Goal: Task Accomplishment & Management: Use online tool/utility

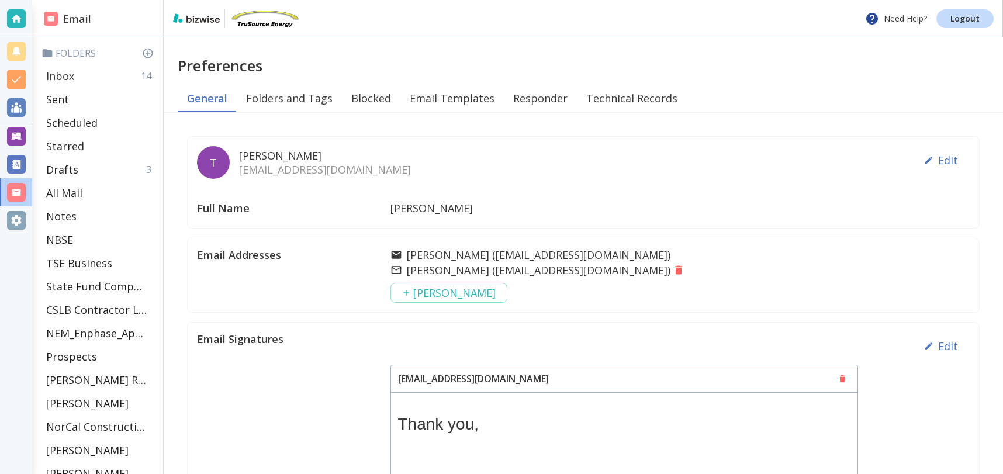
click at [72, 74] on p "Inbox" at bounding box center [60, 76] width 28 height 14
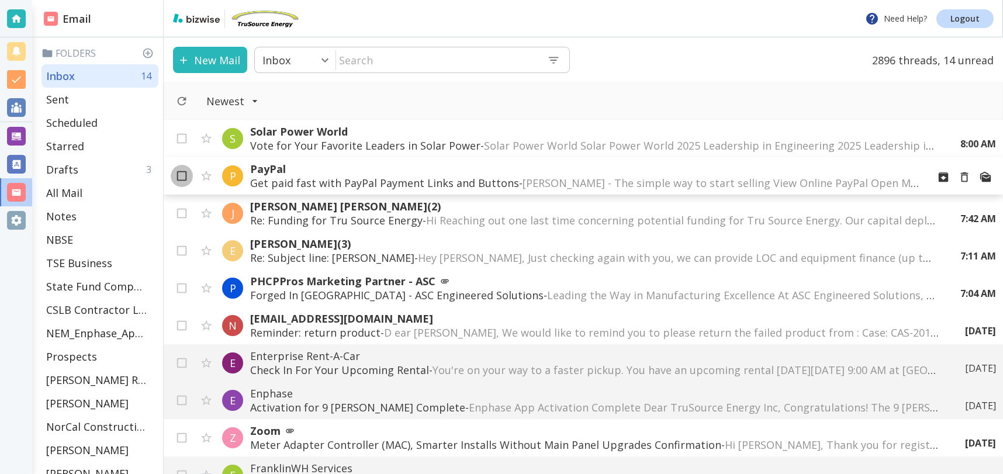
click at [184, 174] on input "checkbox" at bounding box center [182, 178] width 22 height 22
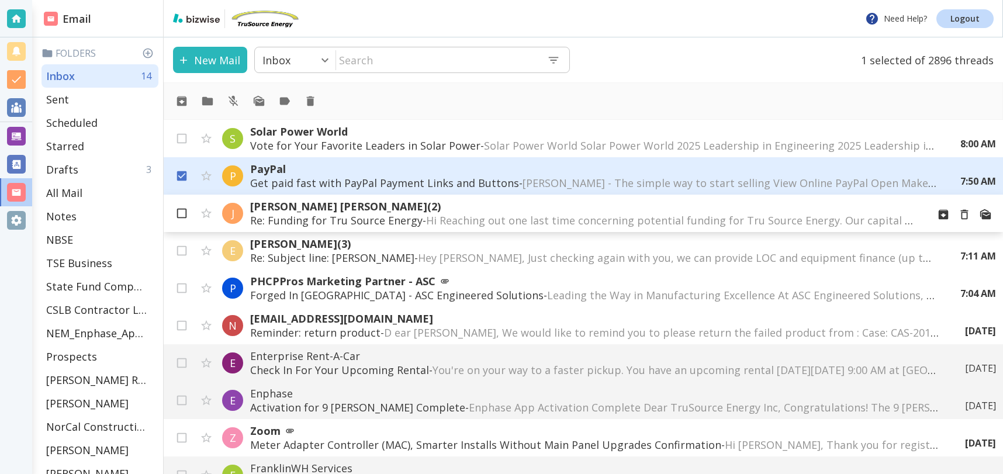
click at [181, 213] on input "checkbox" at bounding box center [182, 216] width 22 height 22
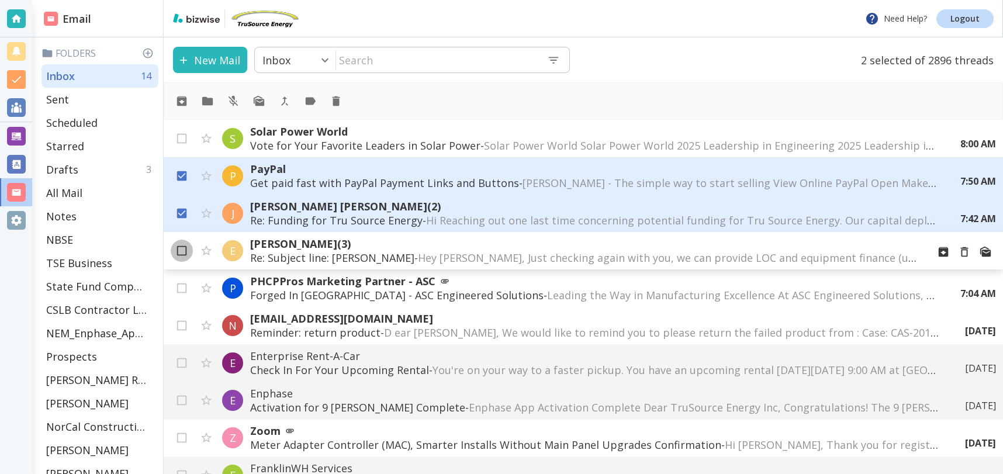
click at [181, 246] on input "checkbox" at bounding box center [182, 253] width 22 height 22
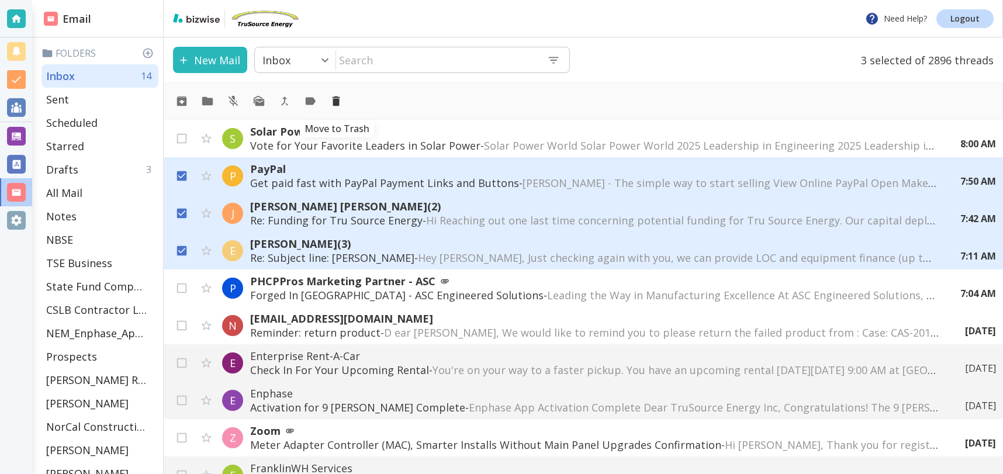
click at [338, 102] on icon "Move to Trash" at bounding box center [337, 101] width 8 height 10
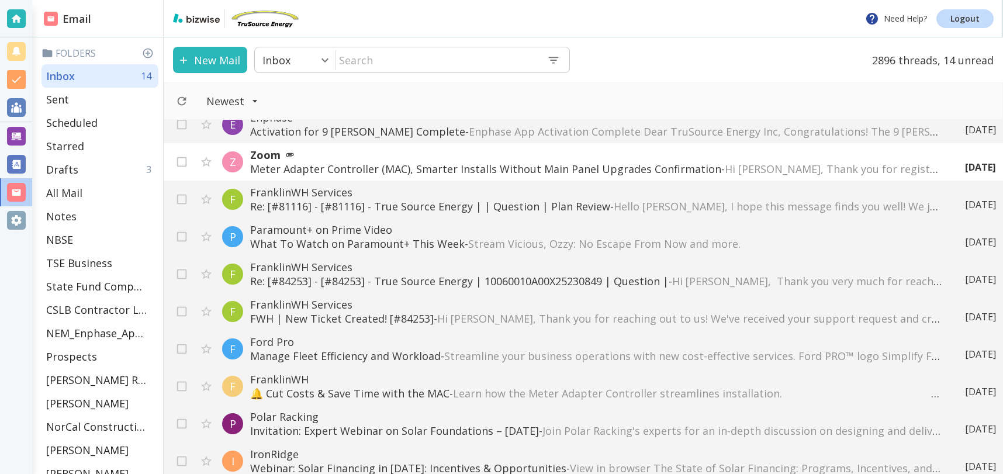
scroll to position [166, 0]
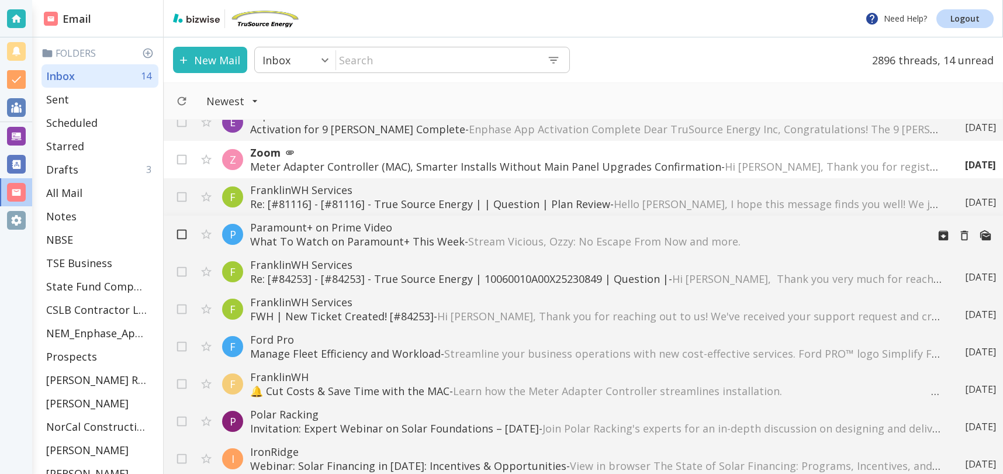
click at [184, 232] on input "checkbox" at bounding box center [182, 237] width 22 height 22
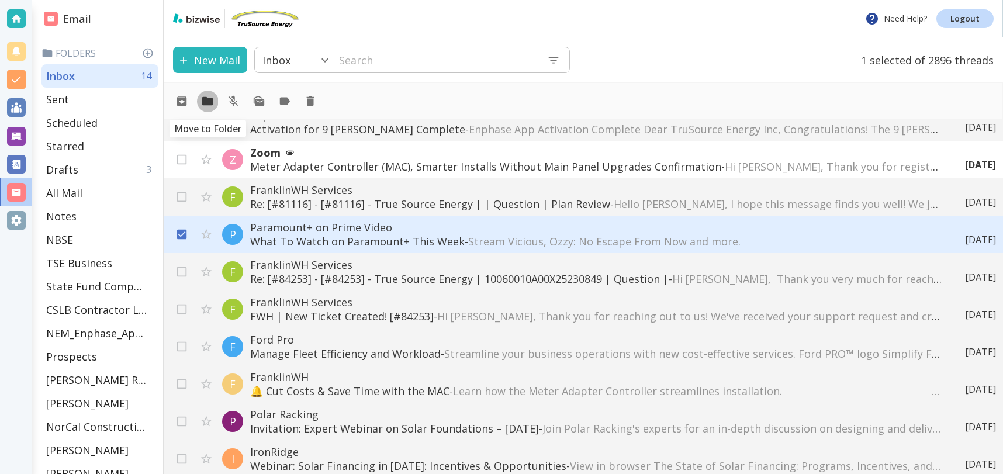
click at [204, 101] on icon "Move to Folder" at bounding box center [207, 101] width 11 height 9
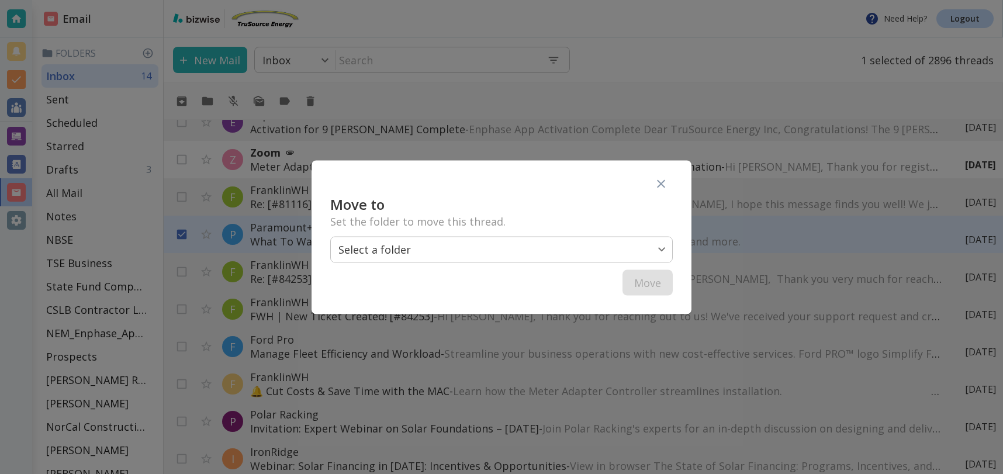
click at [474, 0] on body "Need Help? Logout Email Folders Inbox 14 Sent Scheduled Starred Drafts 3 All Ma…" at bounding box center [501, 0] width 1003 height 0
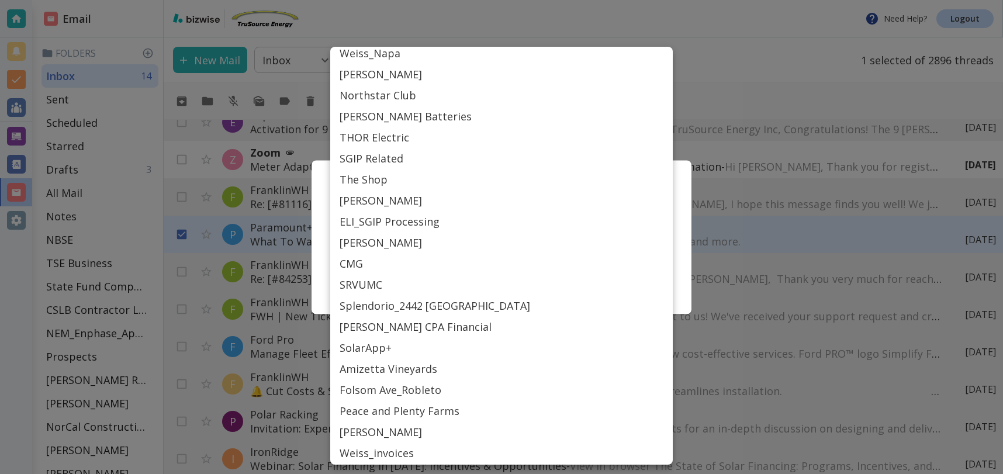
scroll to position [529, 0]
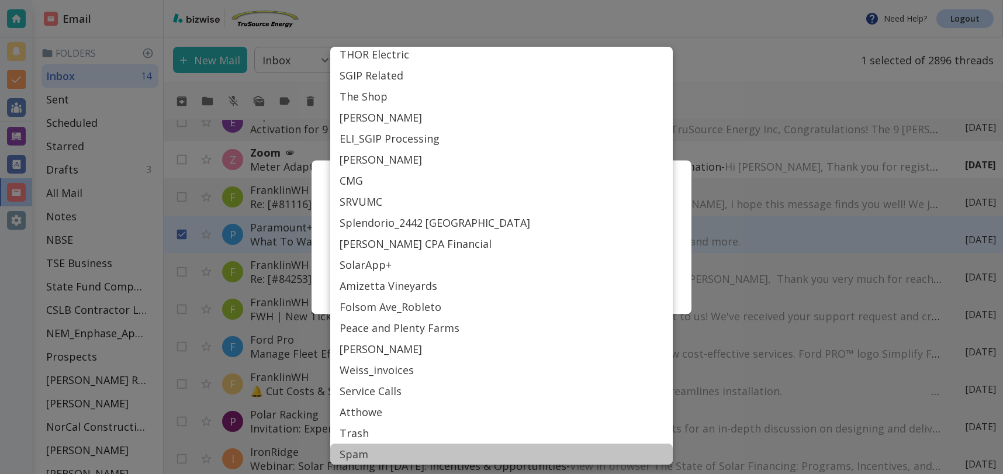
click at [359, 451] on li "Spam" at bounding box center [501, 454] width 343 height 21
type input "SPAM"
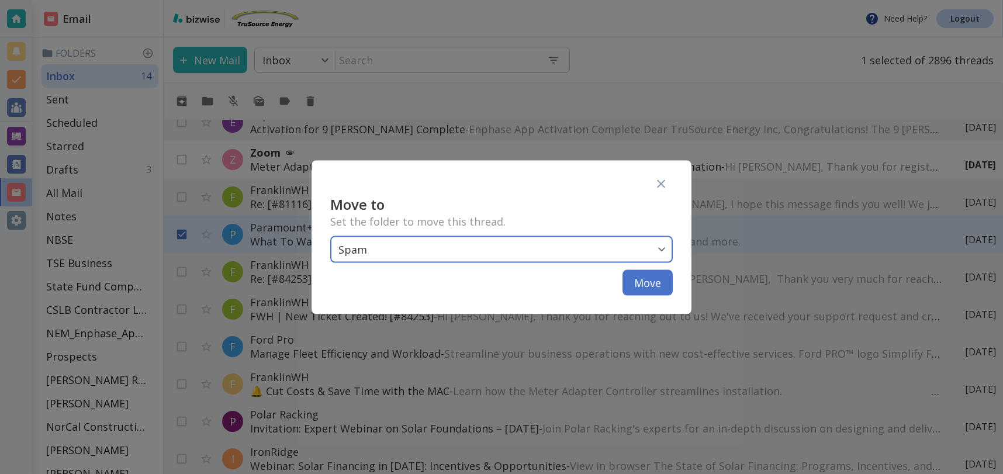
click at [654, 288] on button "Move" at bounding box center [647, 282] width 50 height 26
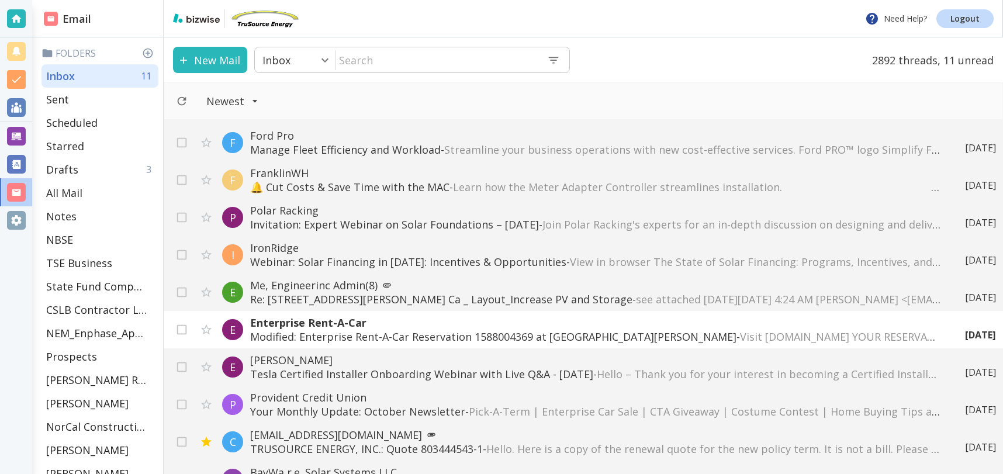
scroll to position [334, 0]
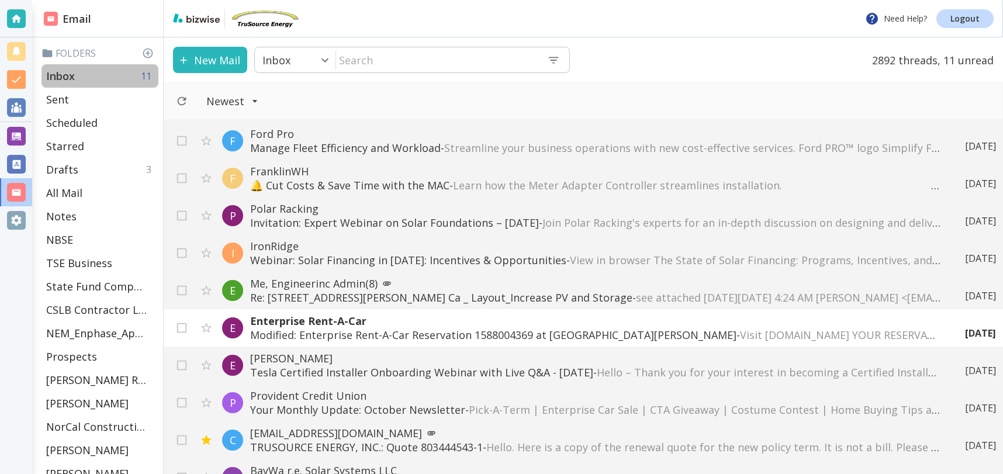
click at [63, 74] on p "Inbox" at bounding box center [60, 76] width 29 height 14
click at [74, 73] on p "Inbox" at bounding box center [60, 76] width 29 height 14
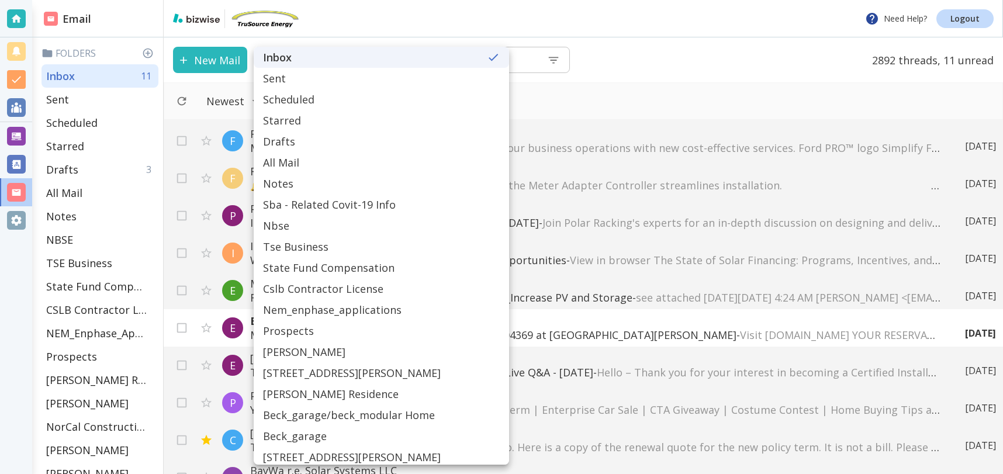
click at [328, 0] on body "Need Help? Logout Email Folders Inbox 11 Sent Scheduled Starred Drafts 3 All Ma…" at bounding box center [501, 0] width 1003 height 0
click at [712, 53] on div at bounding box center [501, 237] width 1003 height 474
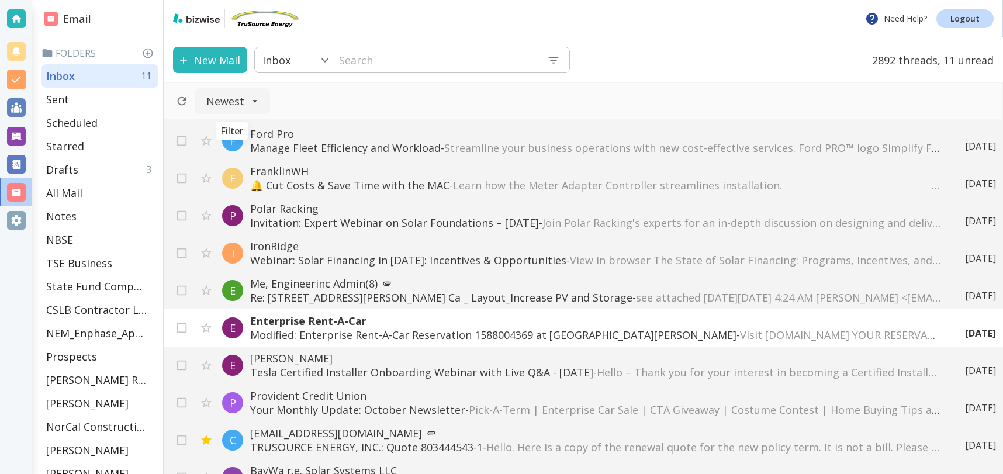
click at [249, 99] on icon "Filter" at bounding box center [255, 101] width 12 height 12
click at [229, 167] on span "Unread" at bounding box center [231, 167] width 50 height 14
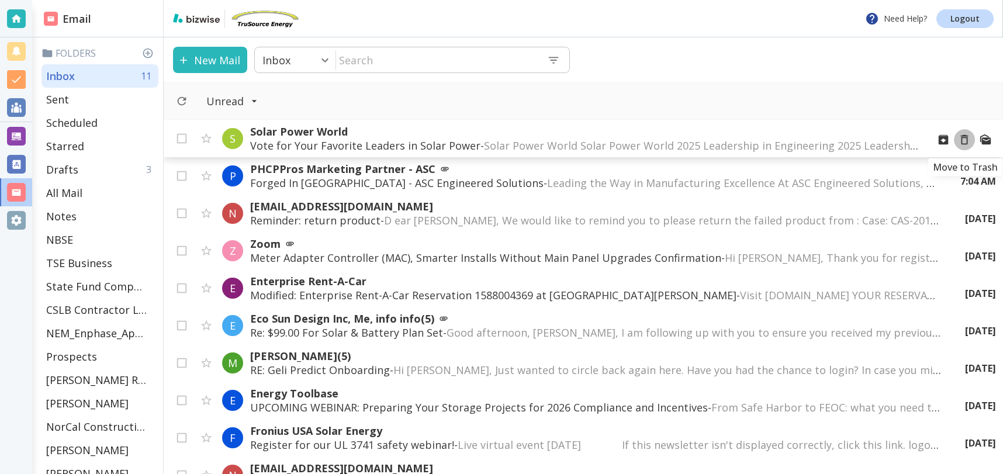
click at [964, 139] on icon "Move to Trash" at bounding box center [964, 139] width 13 height 13
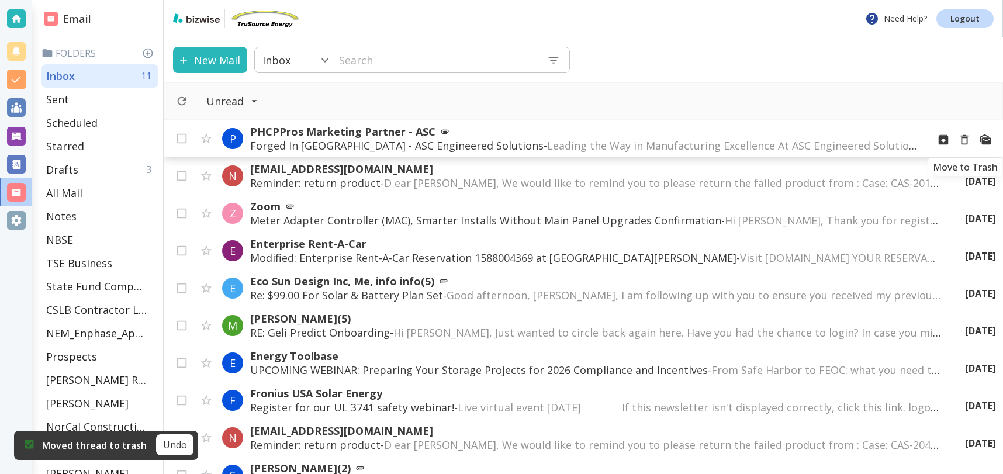
click at [964, 139] on icon "Move to Trash" at bounding box center [964, 139] width 13 height 13
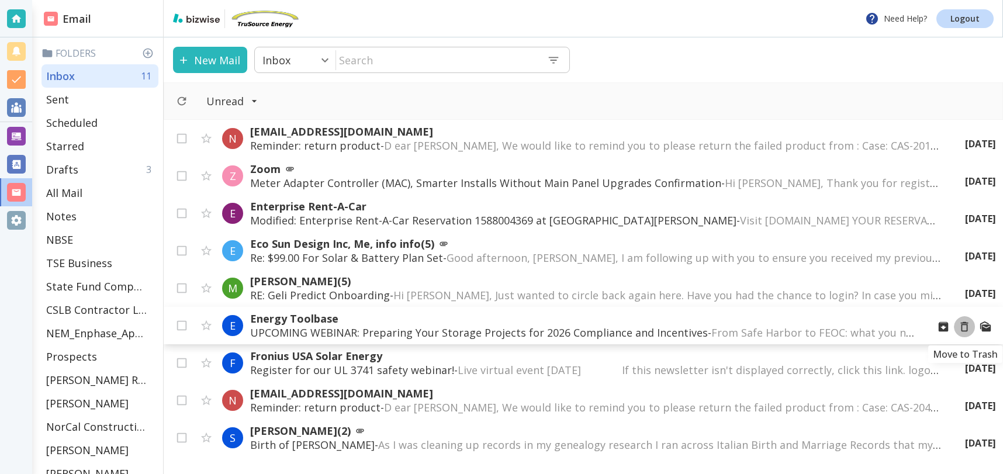
click at [961, 330] on icon "Move to Trash" at bounding box center [965, 327] width 8 height 10
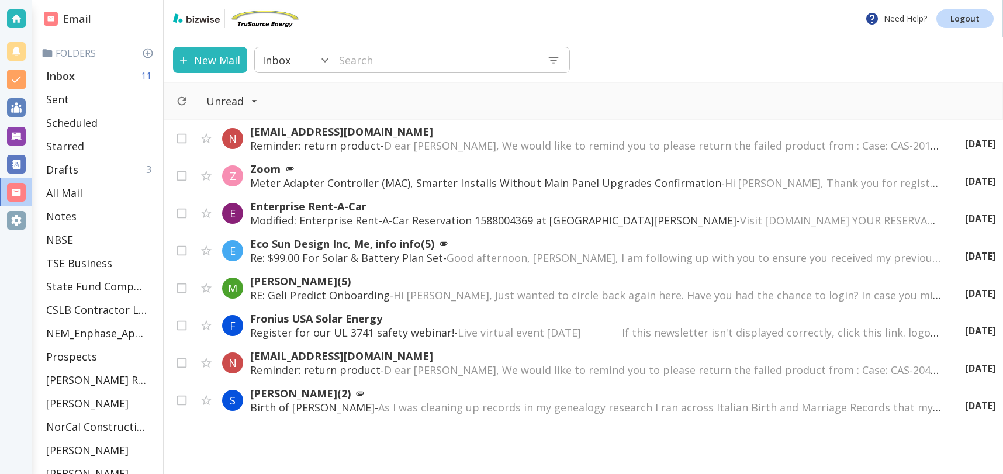
click at [61, 69] on p "Inbox" at bounding box center [60, 76] width 29 height 14
click at [251, 99] on icon "Filter" at bounding box center [254, 101] width 12 height 12
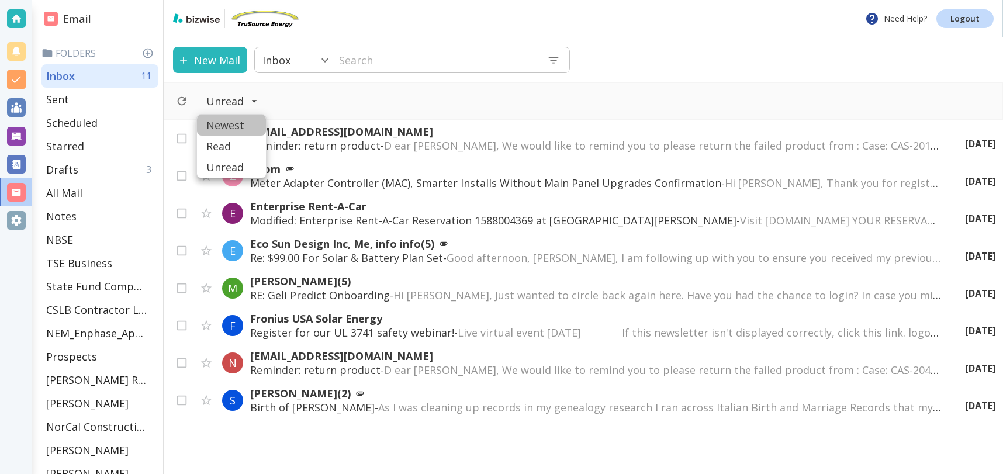
click at [230, 120] on span "Newest" at bounding box center [231, 125] width 50 height 14
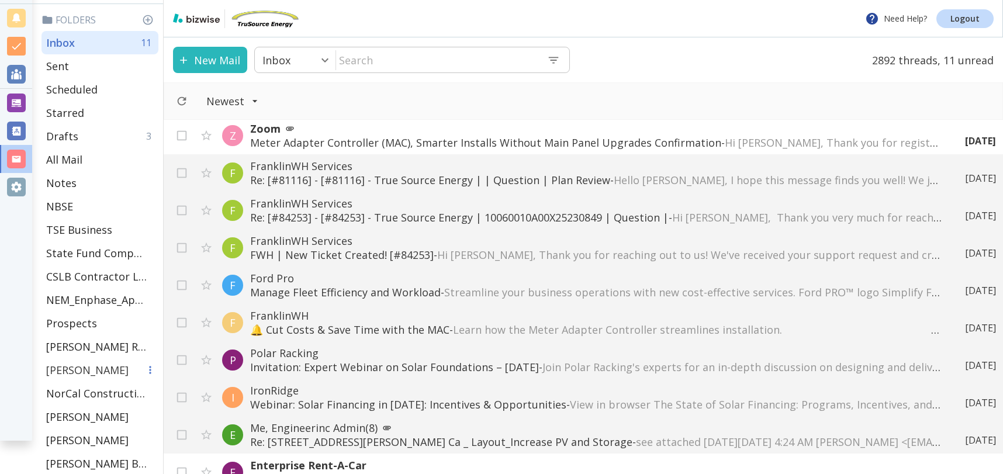
scroll to position [34, 0]
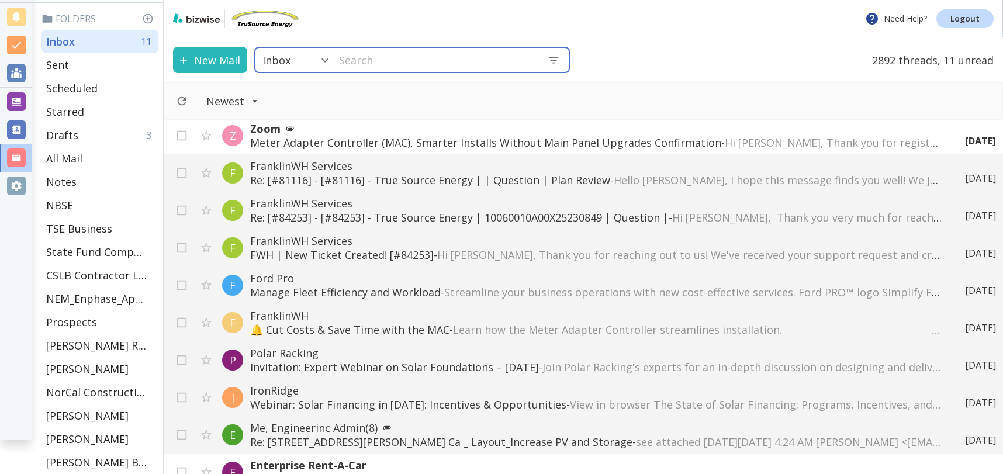
click at [452, 63] on input "text" at bounding box center [437, 60] width 202 height 24
type input "[PERSON_NAME]"
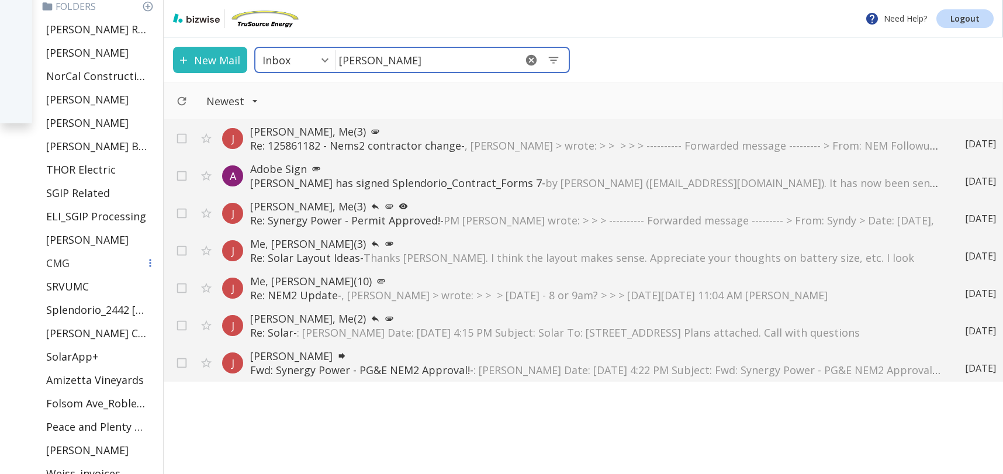
scroll to position [343, 0]
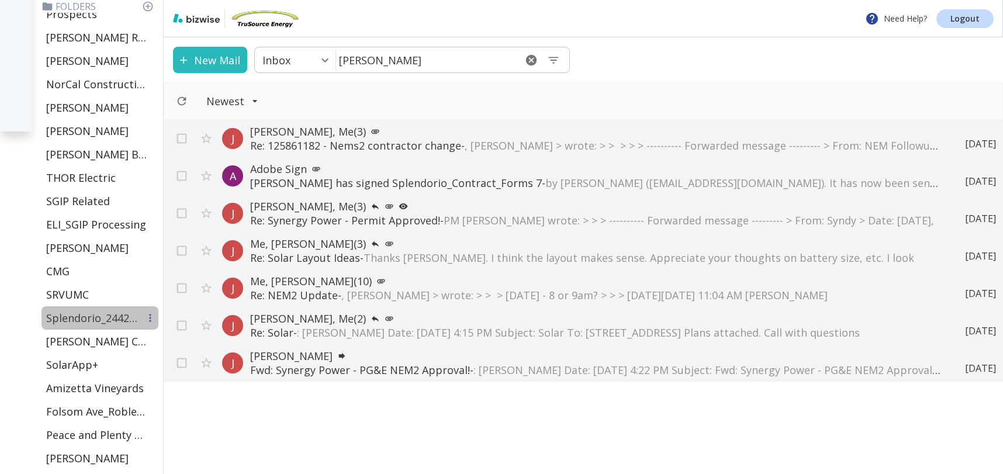
click at [46, 316] on p "Splendorio_2442 [GEOGRAPHIC_DATA]" at bounding box center [93, 318] width 94 height 14
type input "38"
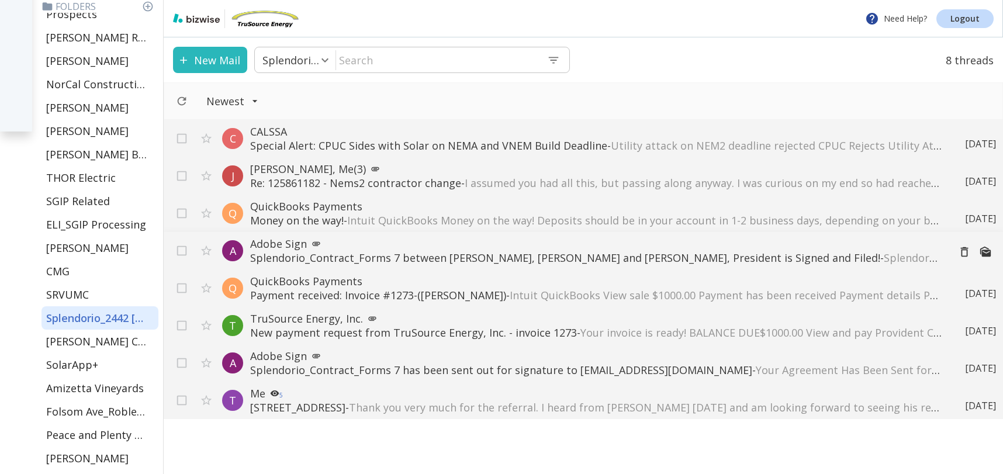
click at [307, 255] on p "Splendorio_Contract_Forms 7 between [PERSON_NAME], [PERSON_NAME] and [PERSON_NA…" at bounding box center [595, 258] width 690 height 14
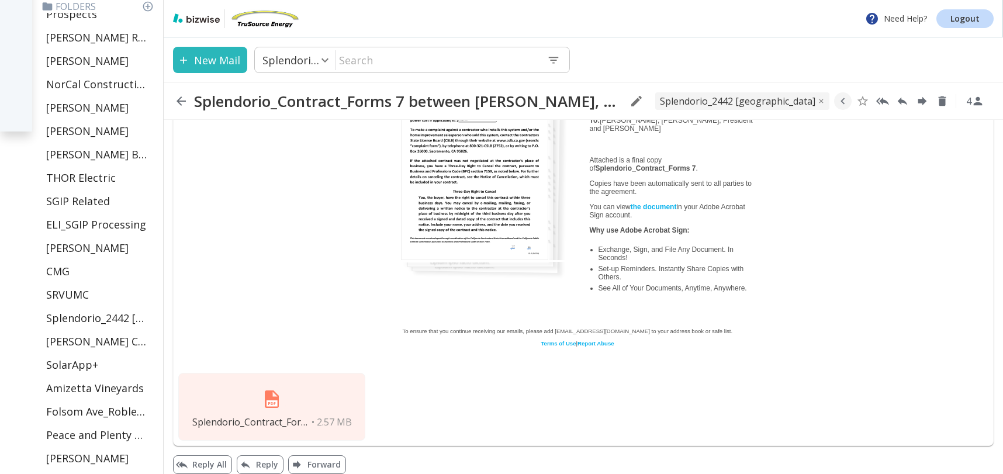
scroll to position [236, 0]
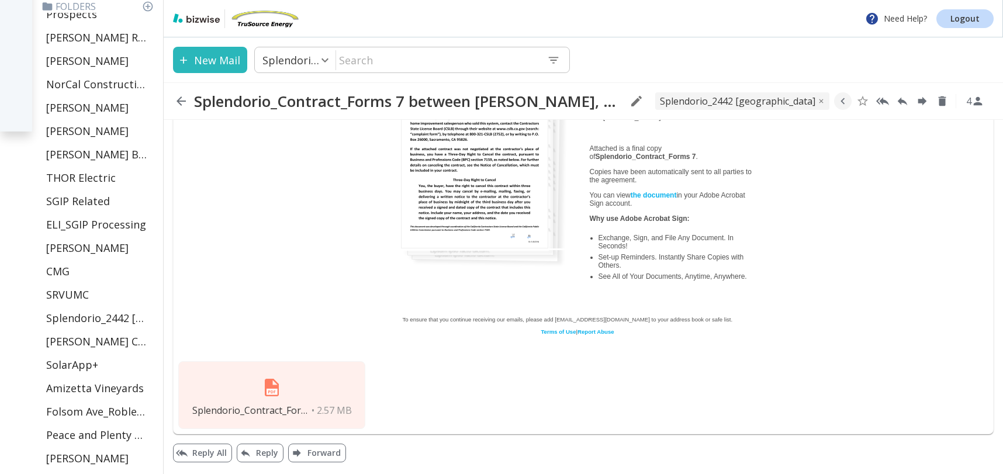
click at [266, 395] on img at bounding box center [272, 387] width 28 height 28
